Goal: Task Accomplishment & Management: Complete application form

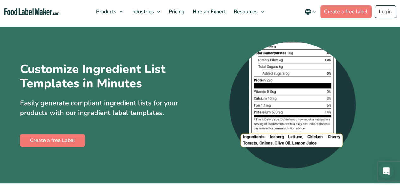
scroll to position [16, 0]
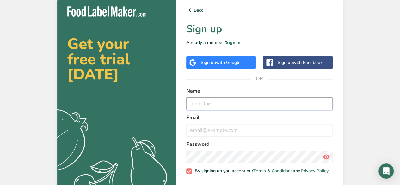
click at [224, 109] on input "text" at bounding box center [259, 103] width 146 height 13
type input "dill doe"
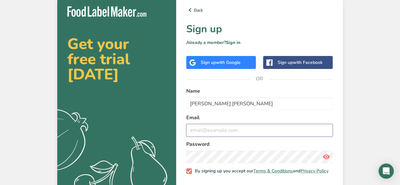
click at [216, 132] on input "email" at bounding box center [259, 130] width 146 height 13
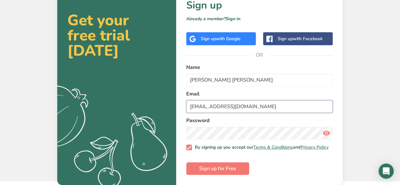
scroll to position [27, 0]
type input "xavierclark5059@gmail.com"
click at [325, 130] on icon at bounding box center [327, 133] width 8 height 11
click at [230, 172] on button "Sign up for Free" at bounding box center [217, 168] width 63 height 13
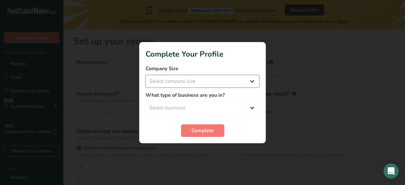
click at [194, 83] on select "Select company size Fewer than 10 Employees 10 to 50 Employees 51 to 500 Employ…" at bounding box center [203, 81] width 114 height 13
select select "1"
click at [146, 75] on select "Select company size Fewer than 10 Employees 10 to 50 Employees 51 to 500 Employ…" at bounding box center [203, 81] width 114 height 13
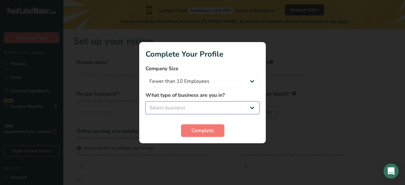
click at [199, 106] on select "Select business Packaged Food Manufacturer Restaurant & Cafe Bakery Meal Plans …" at bounding box center [203, 108] width 114 height 13
select select "1"
click at [146, 102] on select "Select business Packaged Food Manufacturer Restaurant & Cafe Bakery Meal Plans …" at bounding box center [203, 108] width 114 height 13
click at [197, 129] on span "Complete" at bounding box center [202, 131] width 22 height 8
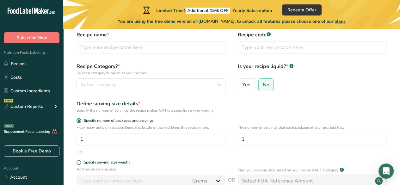
scroll to position [28, 0]
click at [33, 98] on ul "Recipes Costs Custom Ingredients NEW Custom Reports Menu Label Ingredient Compa…" at bounding box center [31, 86] width 63 height 57
click at [34, 91] on link "Custom Ingredients" at bounding box center [31, 91] width 63 height 12
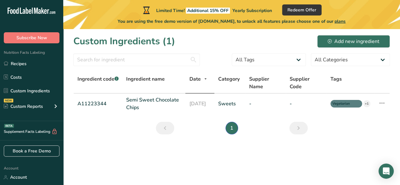
click at [35, 64] on link "Recipes" at bounding box center [31, 64] width 63 height 12
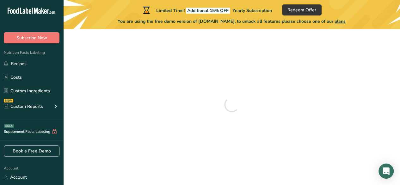
click at [37, 74] on link "Costs" at bounding box center [31, 77] width 63 height 12
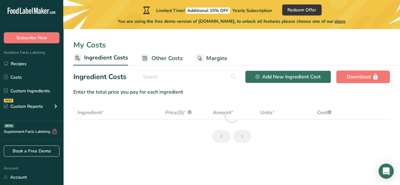
click at [42, 103] on div "Custom Reports" at bounding box center [23, 106] width 39 height 7
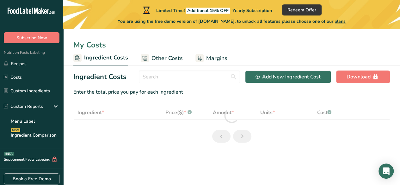
select select "1"
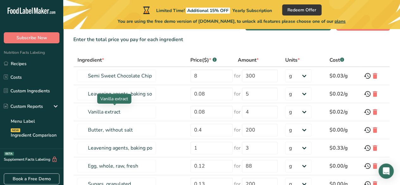
scroll to position [54, 0]
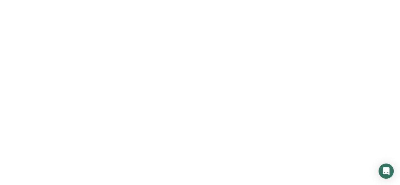
scroll to position [27, 0]
